Goal: Task Accomplishment & Management: Manage account settings

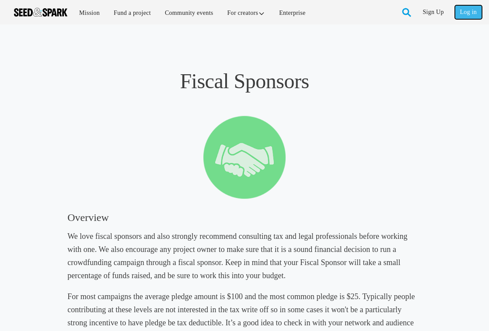
click at [463, 10] on link "Log in" at bounding box center [468, 12] width 27 height 14
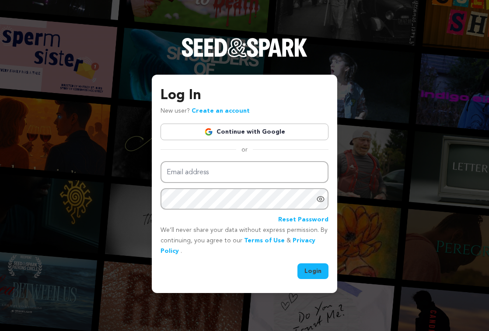
type input "ltrobinson@wesleyan.edu"
click at [310, 272] on button "Login" at bounding box center [312, 272] width 31 height 16
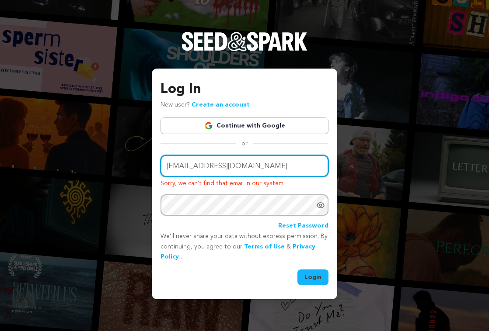
click at [268, 164] on input "ltrobinson@wesleyan.edu" at bounding box center [244, 166] width 168 height 22
type input "luluciarobinson@gmail.com"
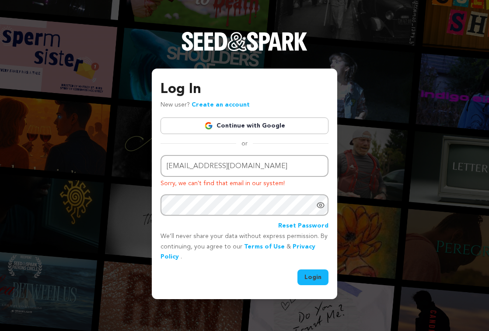
click at [316, 273] on button "Login" at bounding box center [312, 278] width 31 height 16
type input "[EMAIL_ADDRESS][DOMAIN_NAME]"
click at [317, 269] on div "Email address ltrobinson@wesleyan.edu Sorry, that password doesn't match our re…" at bounding box center [244, 220] width 168 height 131
